Goal: Task Accomplishment & Management: Use online tool/utility

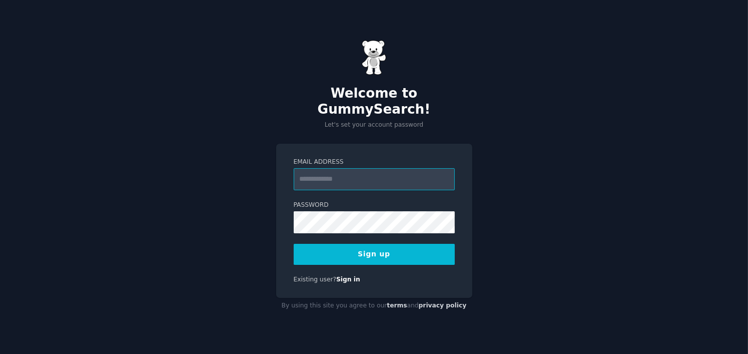
click at [336, 175] on input "Email Address" at bounding box center [374, 179] width 161 height 22
type input "**********"
click at [372, 248] on button "Sign up" at bounding box center [374, 254] width 161 height 21
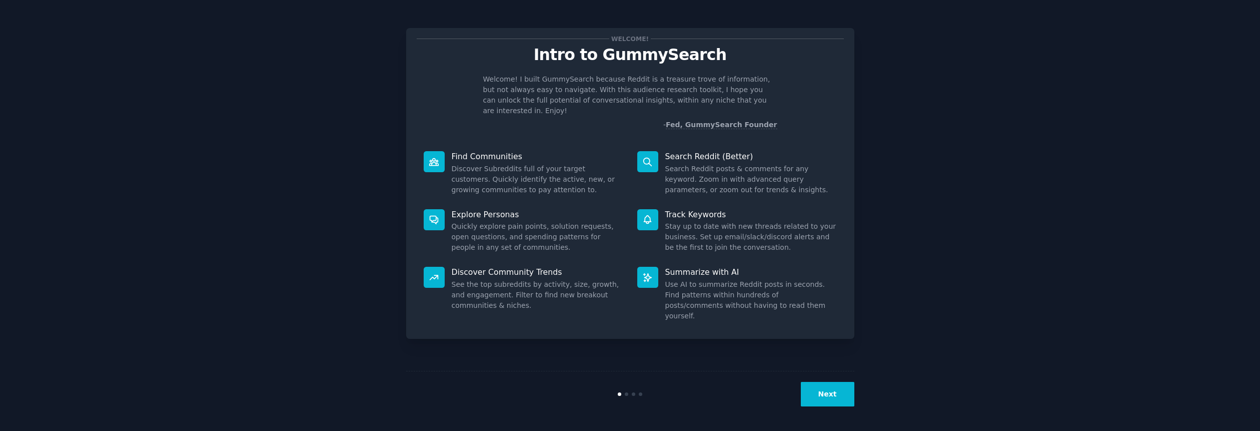
click at [747, 353] on button "Next" at bounding box center [828, 394] width 54 height 25
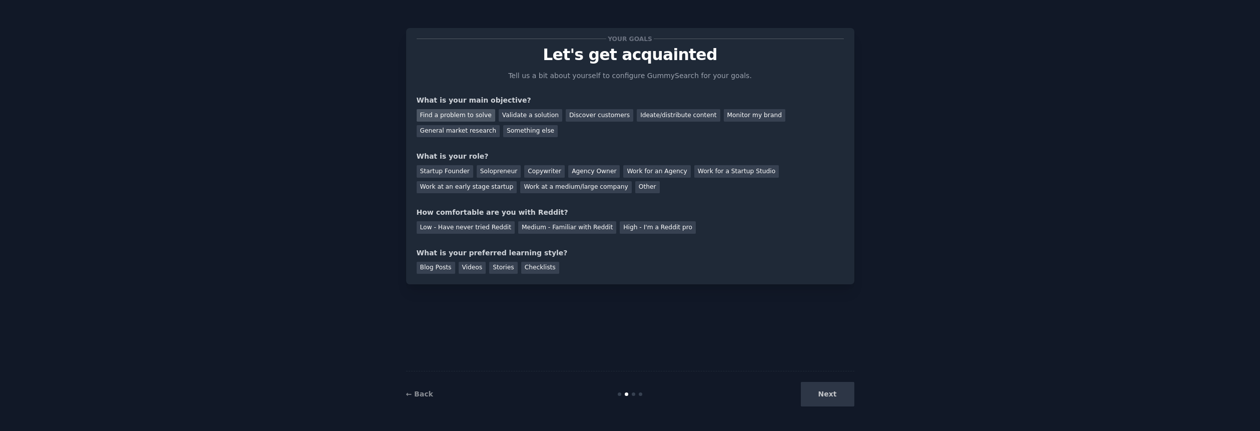
click at [456, 116] on div "Find a problem to solve" at bounding box center [456, 115] width 79 height 13
click at [503, 130] on div "Something else" at bounding box center [530, 131] width 55 height 13
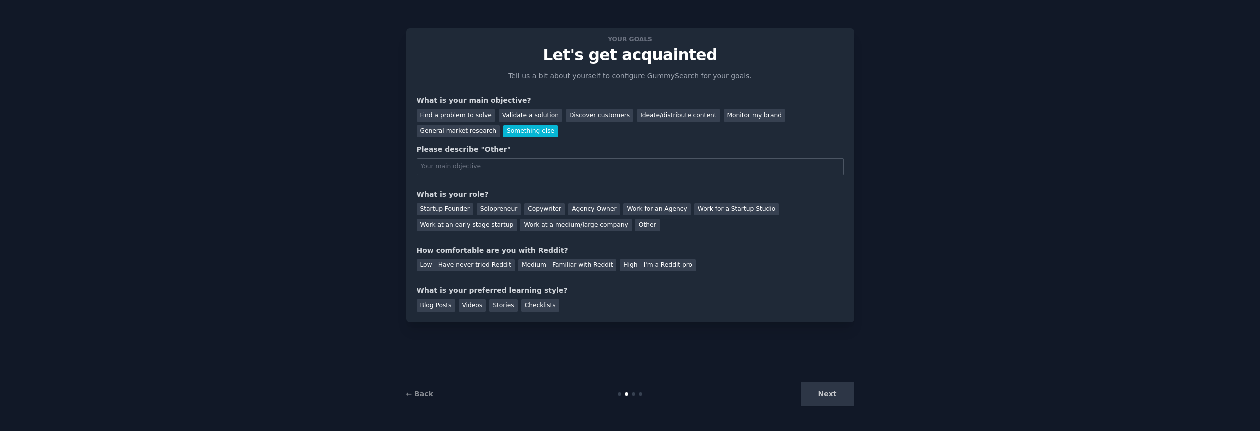
click at [446, 114] on div "Find a problem to solve" at bounding box center [456, 115] width 79 height 13
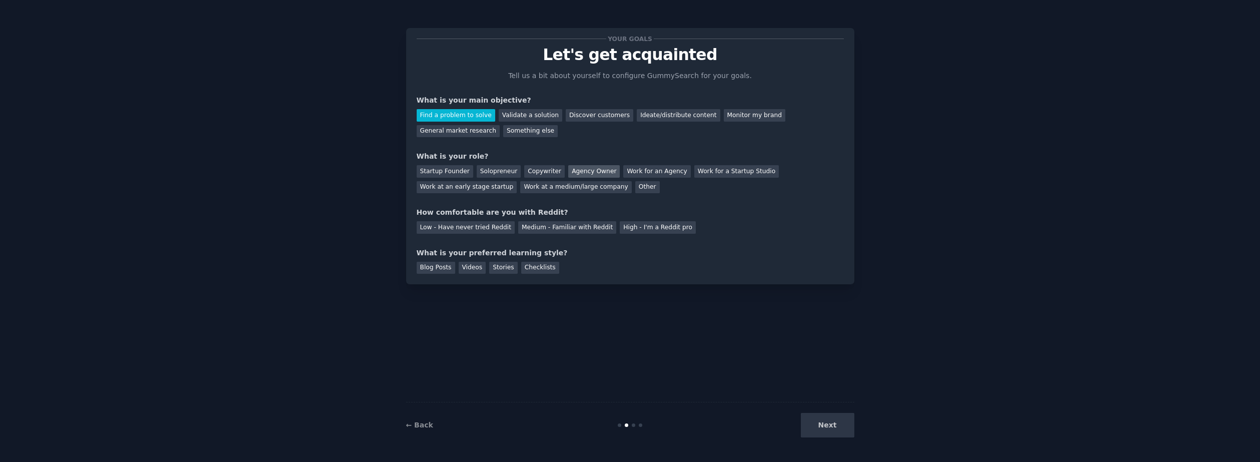
click at [587, 172] on div "Agency Owner" at bounding box center [594, 171] width 52 height 13
click at [527, 232] on div "Medium - Familiar with Reddit" at bounding box center [567, 227] width 98 height 13
click at [523, 268] on div "Checklists" at bounding box center [540, 268] width 38 height 13
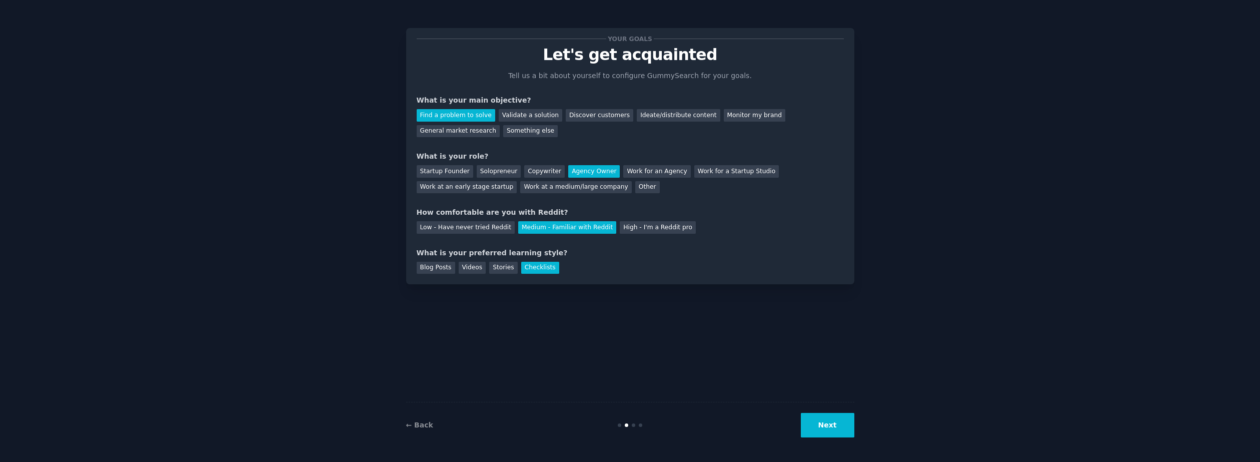
click at [747, 353] on button "Next" at bounding box center [828, 425] width 54 height 25
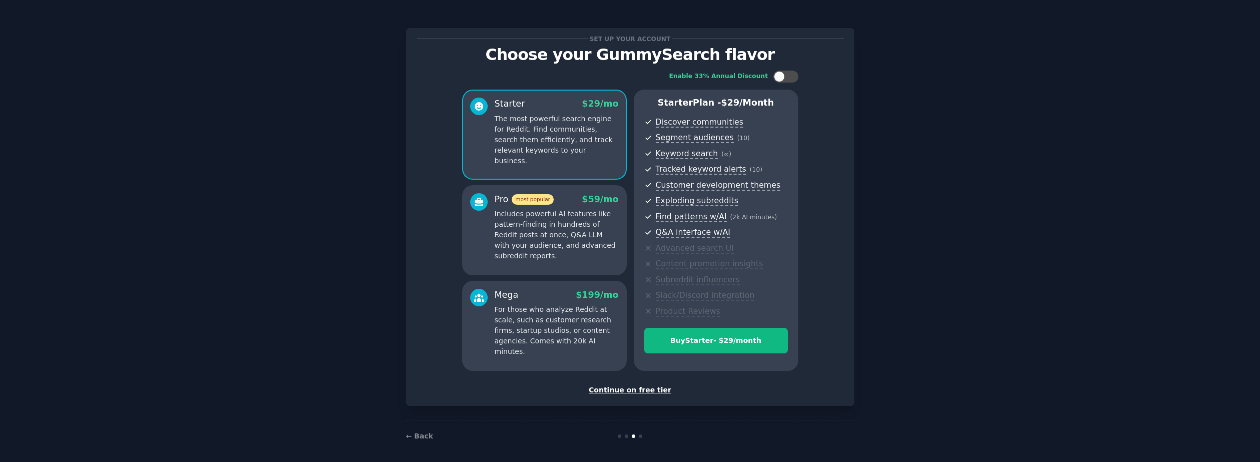
click at [640, 353] on div "Continue on free tier" at bounding box center [630, 390] width 427 height 11
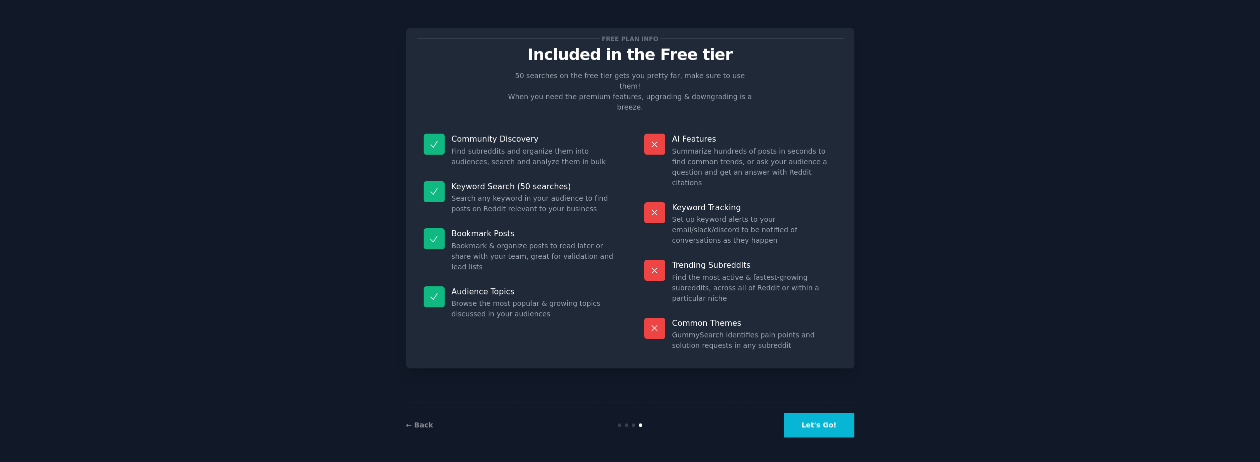
click at [747, 353] on button "Let's Go!" at bounding box center [819, 425] width 70 height 25
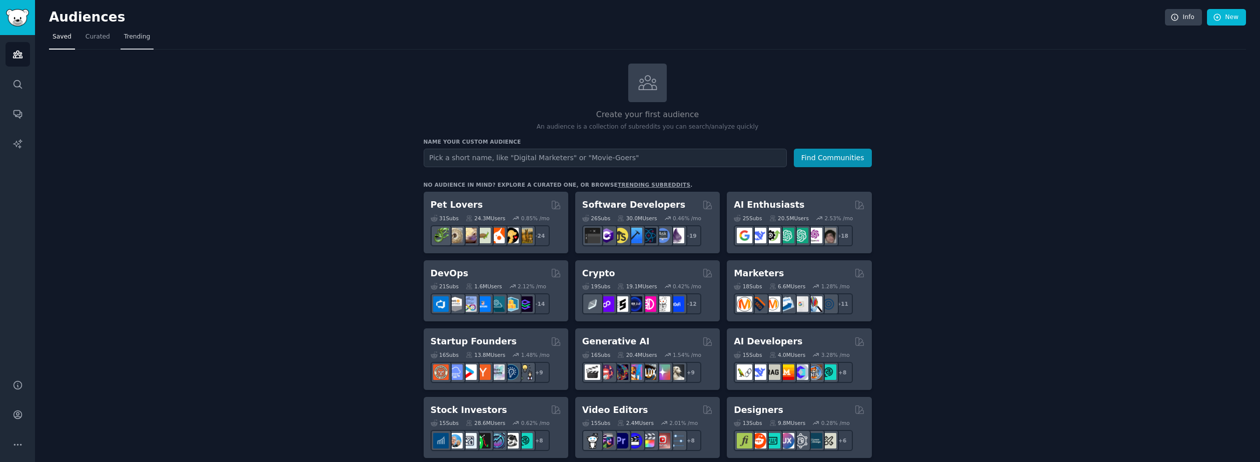
click at [141, 42] on link "Trending" at bounding box center [137, 39] width 33 height 21
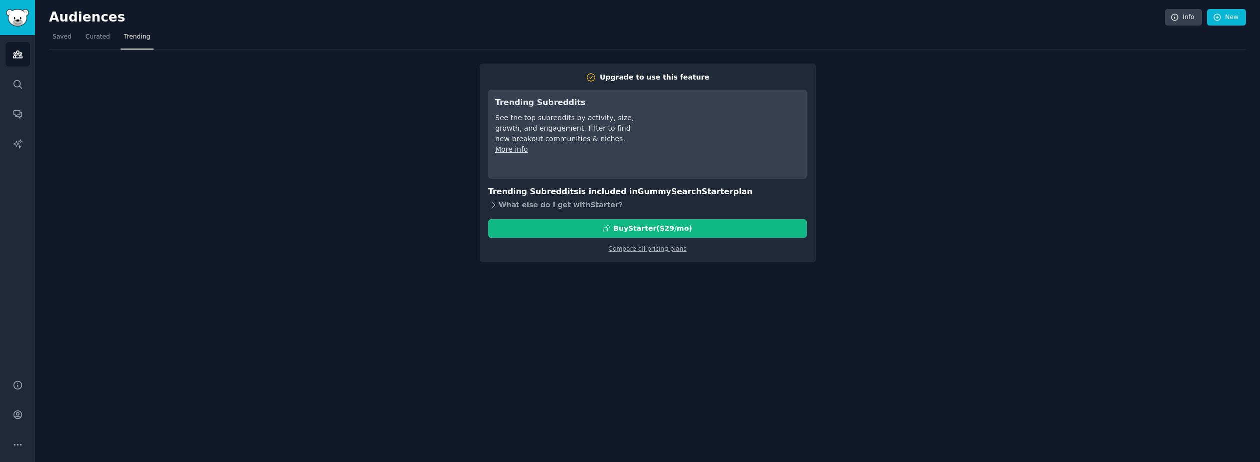
click at [492, 202] on icon at bounding box center [494, 205] width 4 height 7
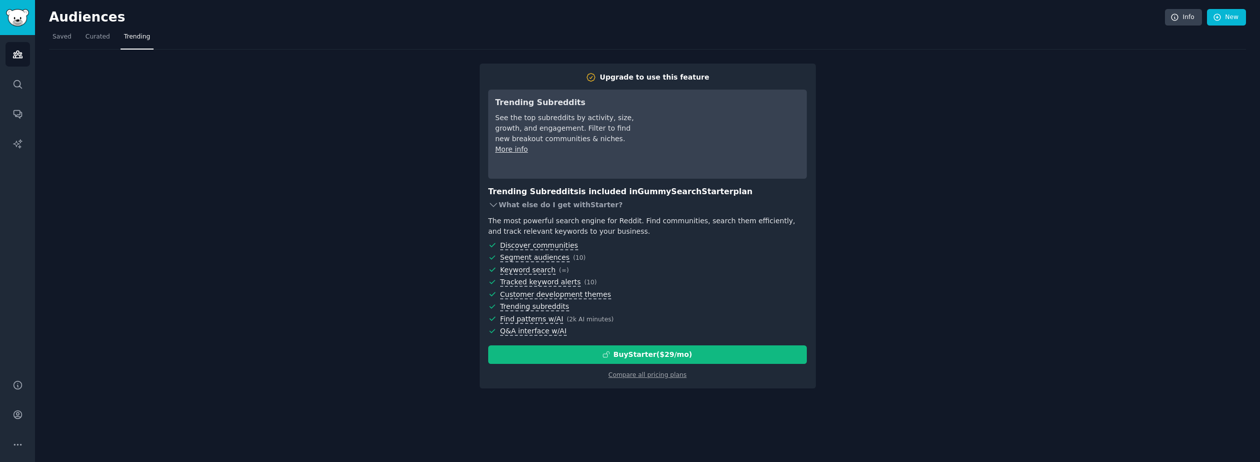
click at [492, 202] on icon at bounding box center [493, 205] width 11 height 11
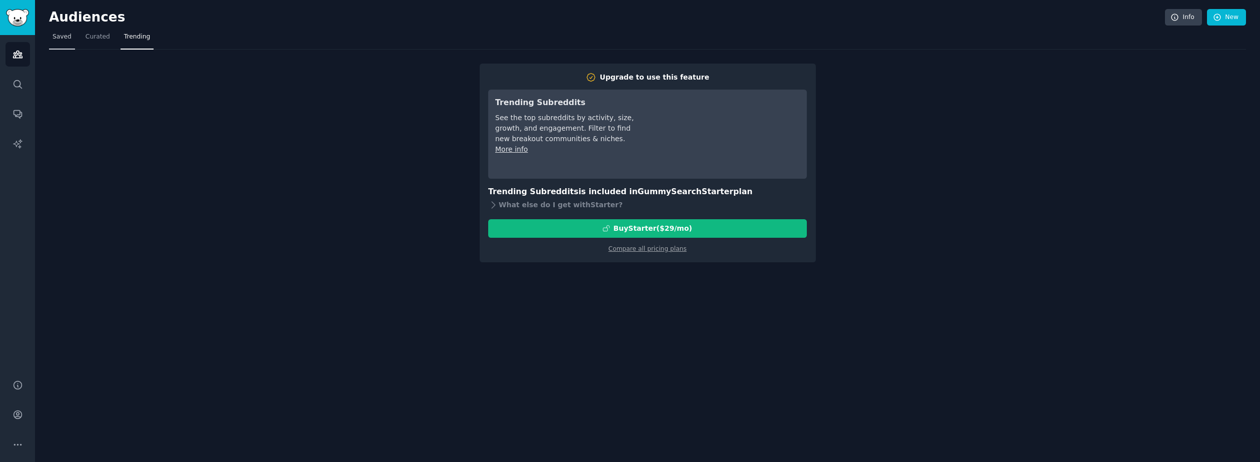
click at [63, 38] on span "Saved" at bounding box center [62, 37] width 19 height 9
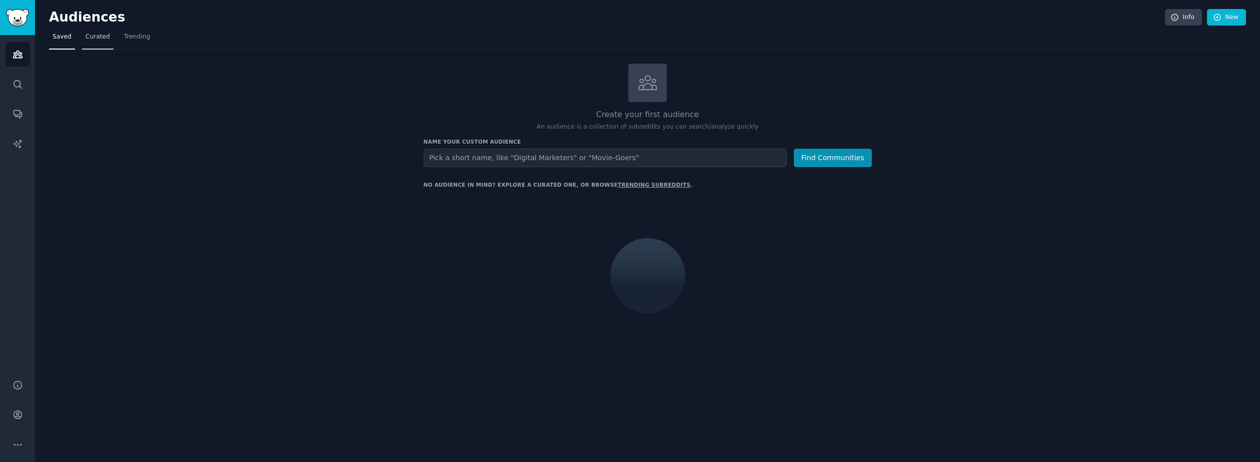
click at [91, 39] on span "Curated" at bounding box center [98, 37] width 25 height 9
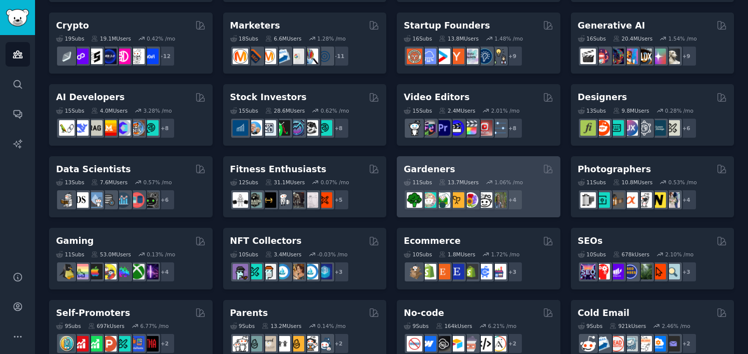
scroll to position [139, 0]
